Goal: Register for event/course

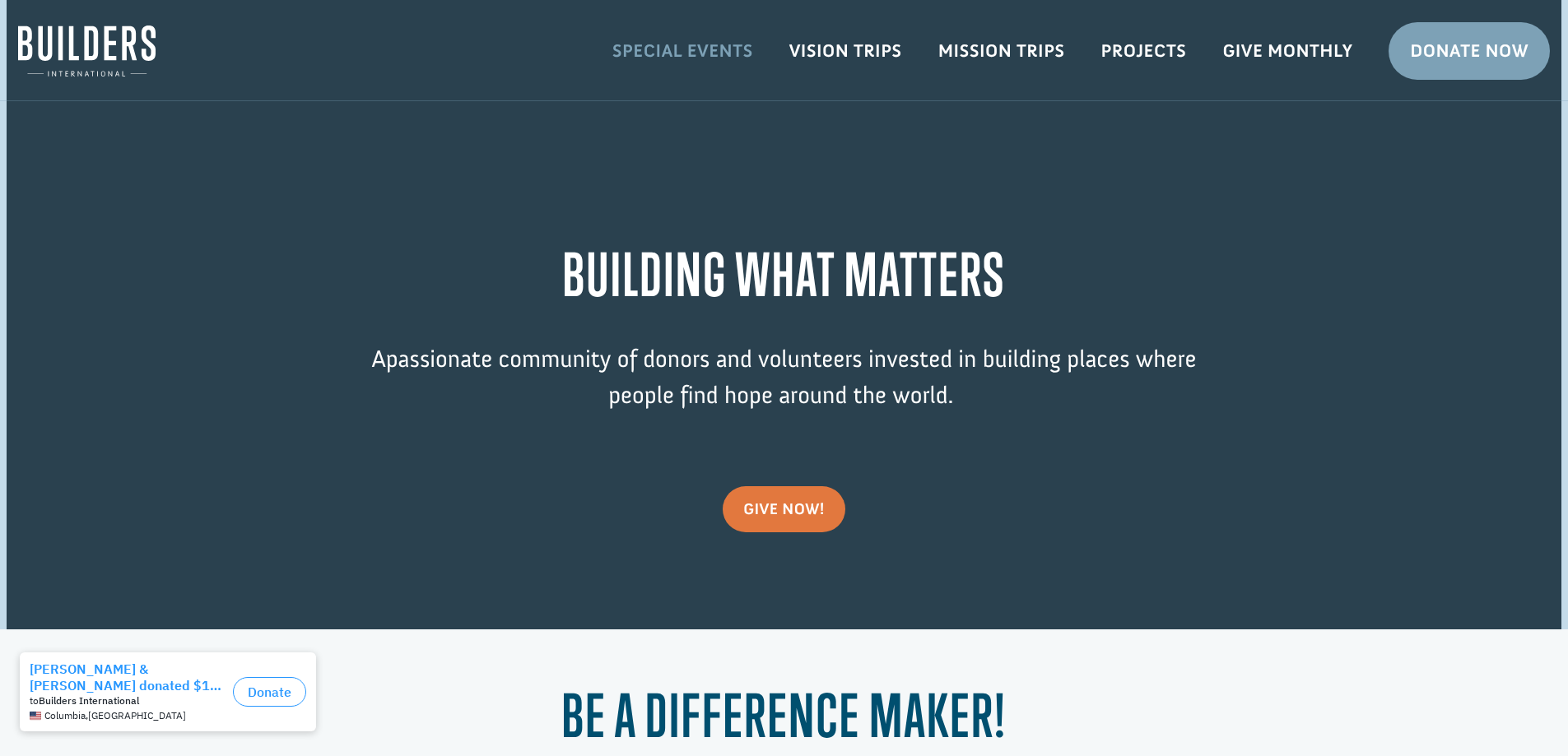
click at [648, 44] on link "Special Events" at bounding box center [683, 51] width 177 height 48
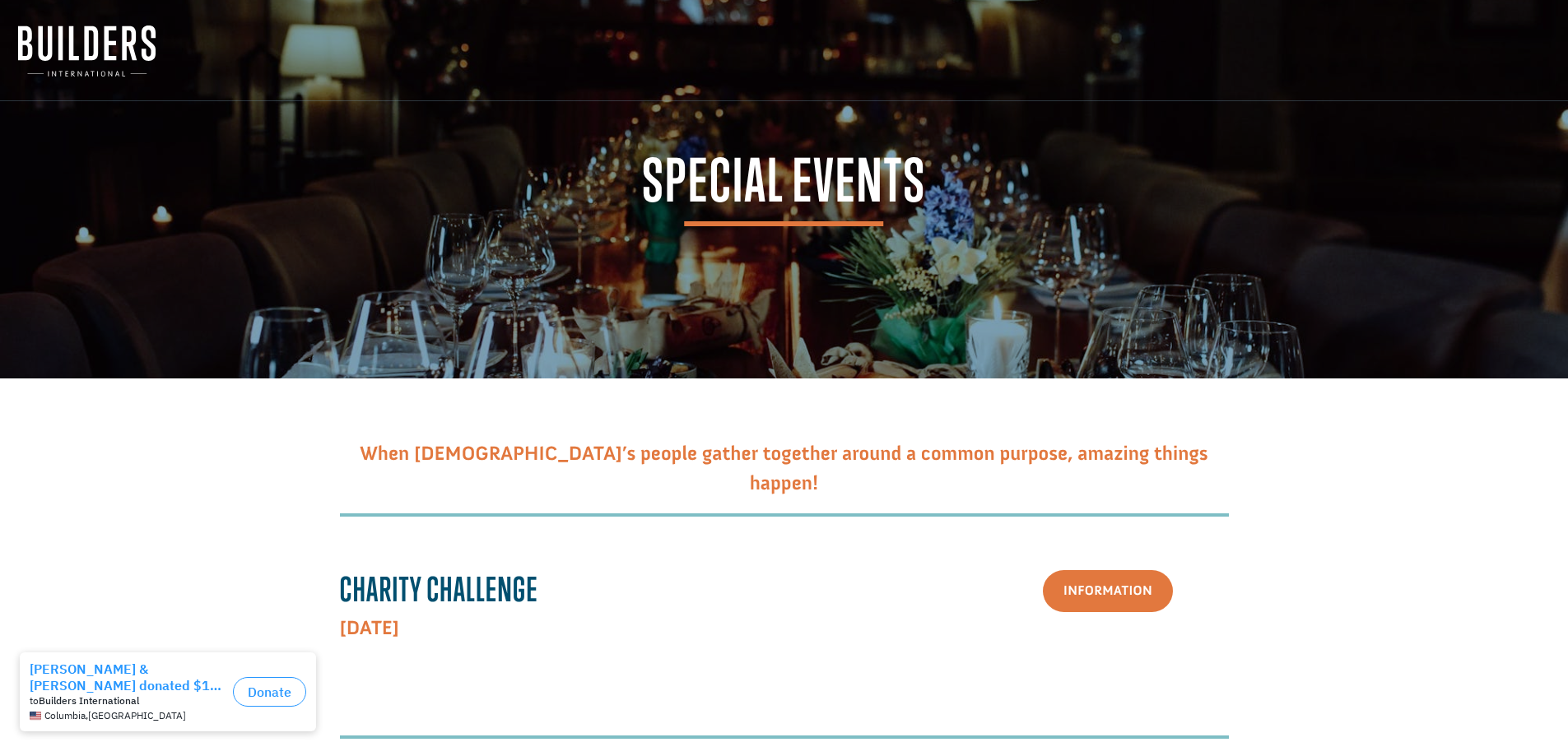
click at [1019, 161] on h1 "Special Events" at bounding box center [784, 189] width 1052 height 75
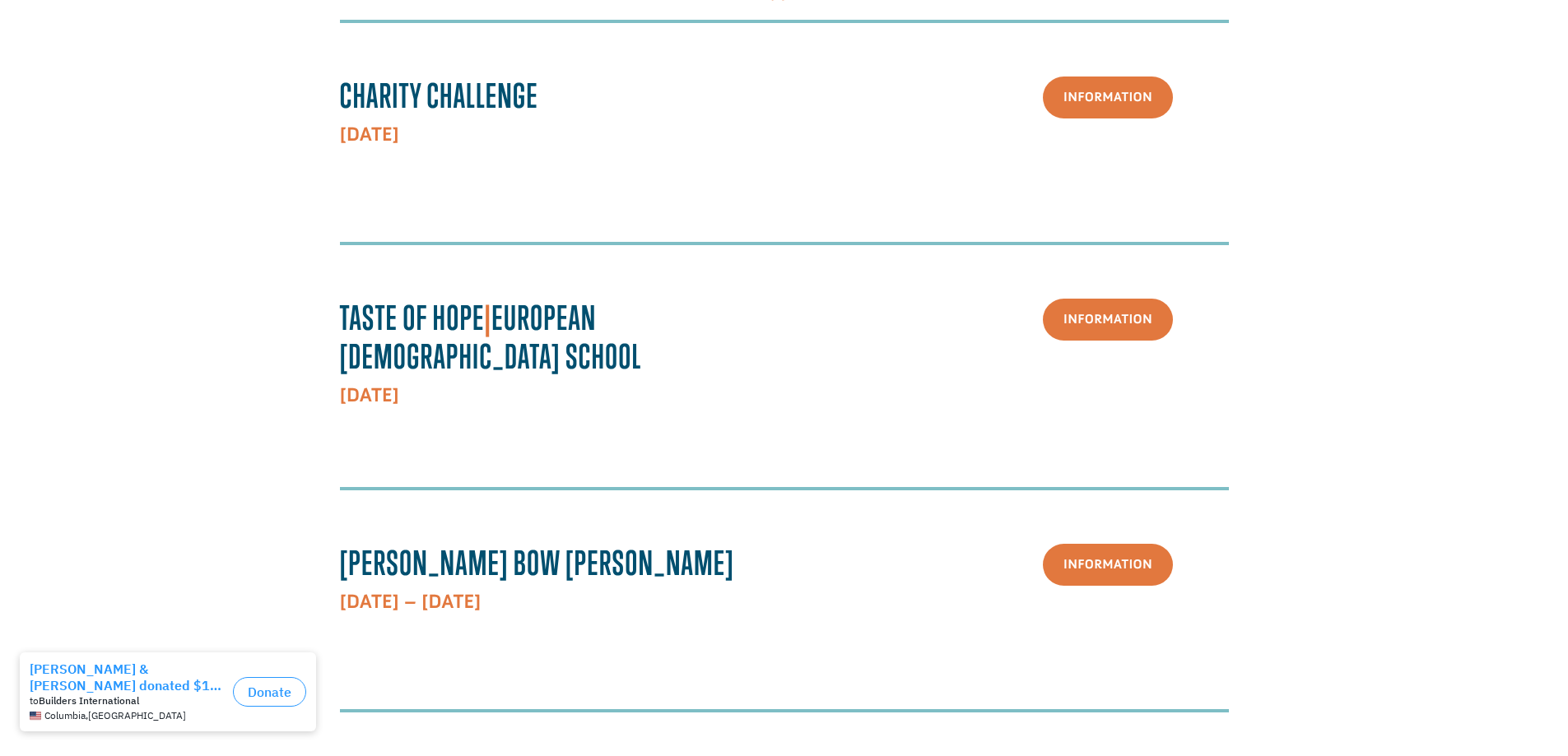
scroll to position [576, 0]
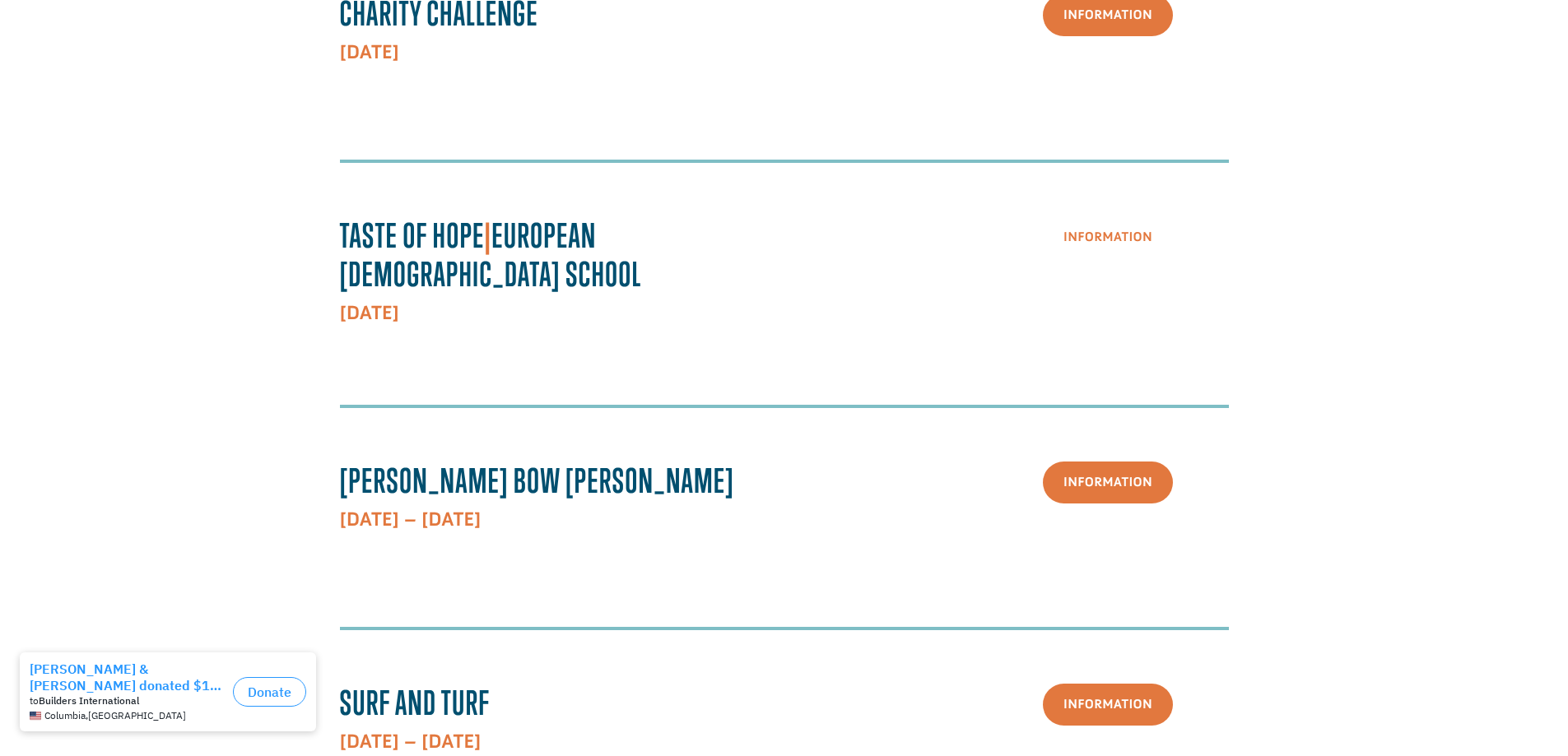
click at [1148, 226] on link "Information" at bounding box center [1107, 237] width 130 height 42
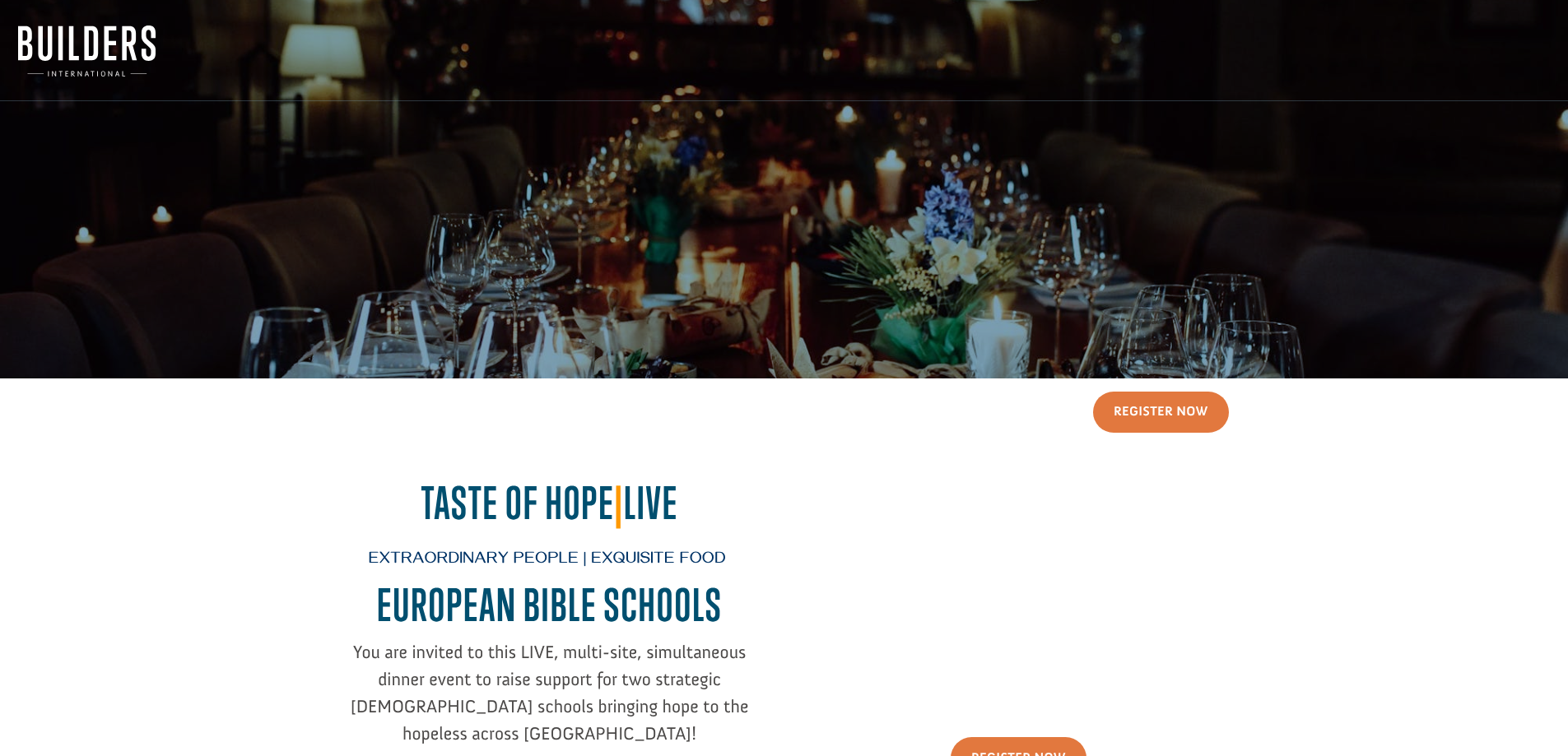
scroll to position [83, 0]
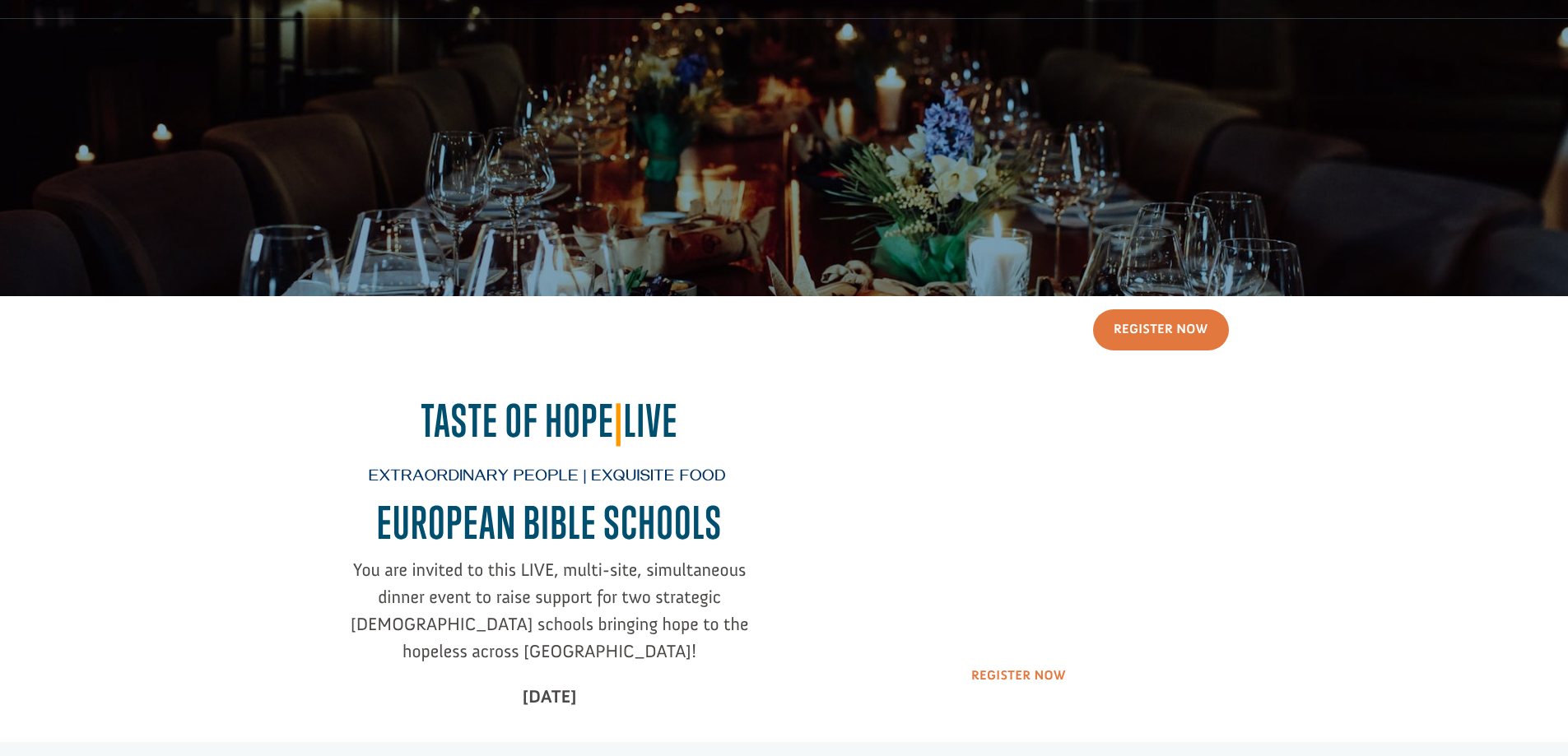
click at [964, 667] on link "Register Now" at bounding box center [1018, 675] width 135 height 42
click at [995, 678] on link "Register Now" at bounding box center [1018, 675] width 135 height 42
